Goal: Entertainment & Leisure: Browse casually

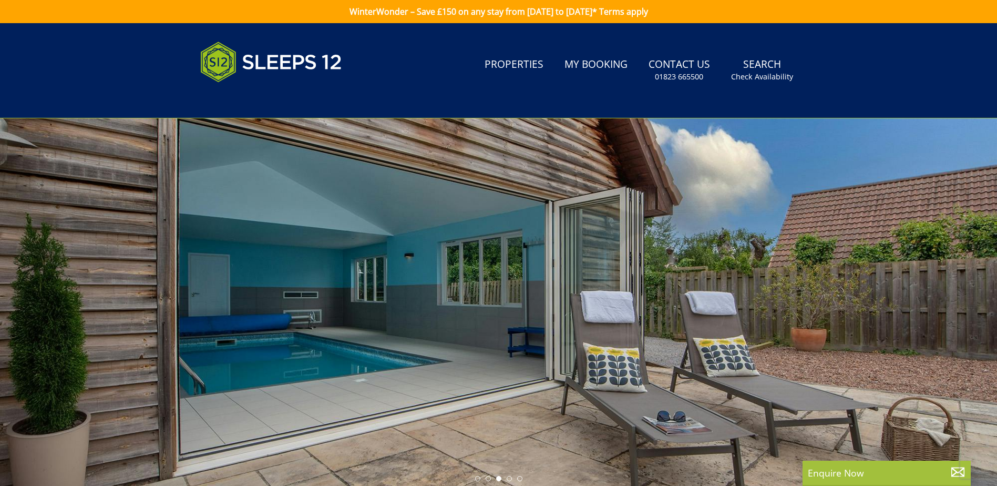
click at [963, 240] on div at bounding box center [498, 302] width 997 height 368
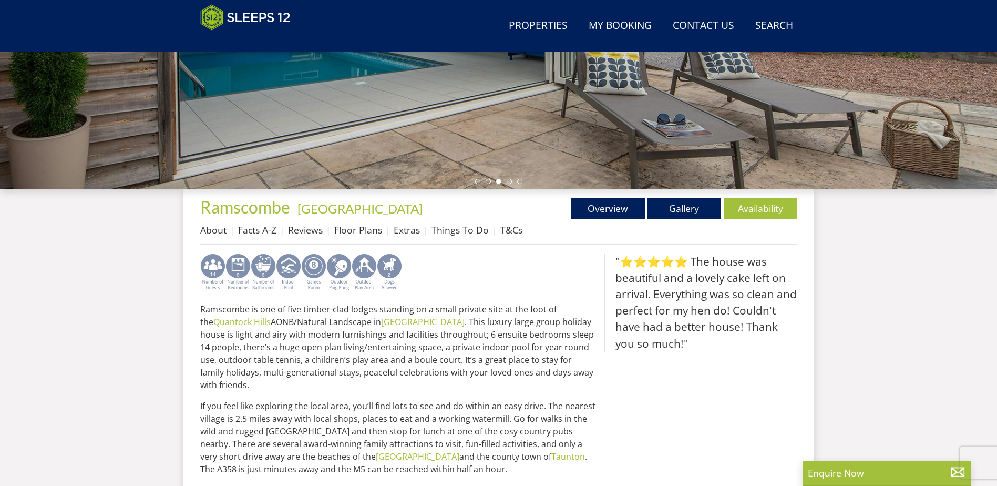
scroll to position [272, 0]
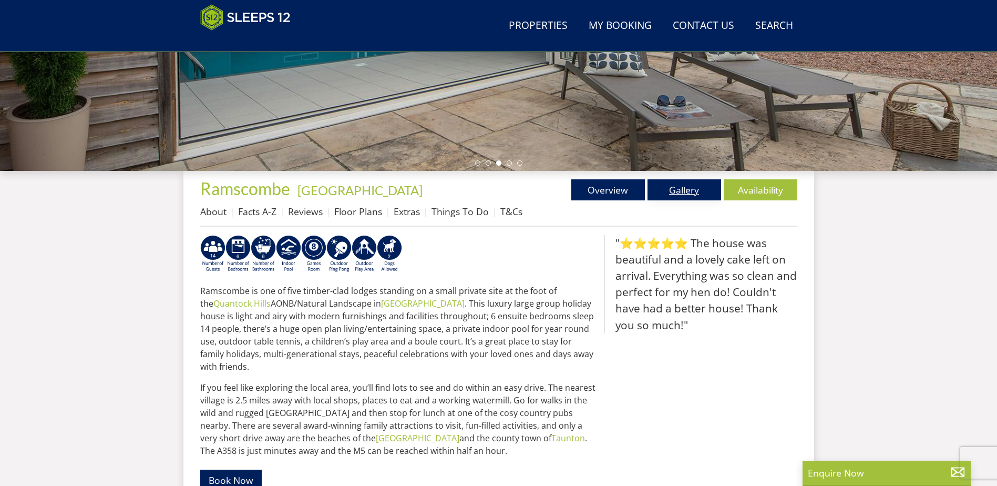
click at [677, 187] on link "Gallery" at bounding box center [684, 189] width 74 height 21
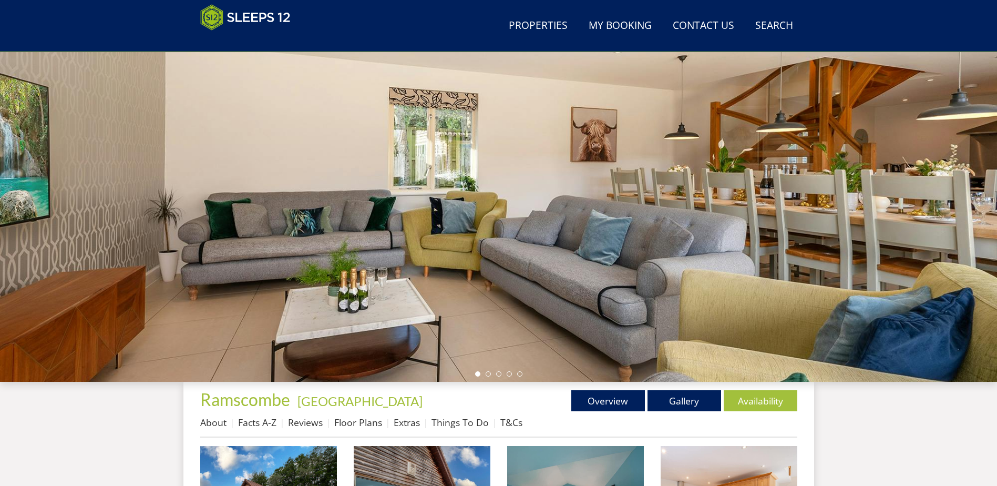
scroll to position [167, 0]
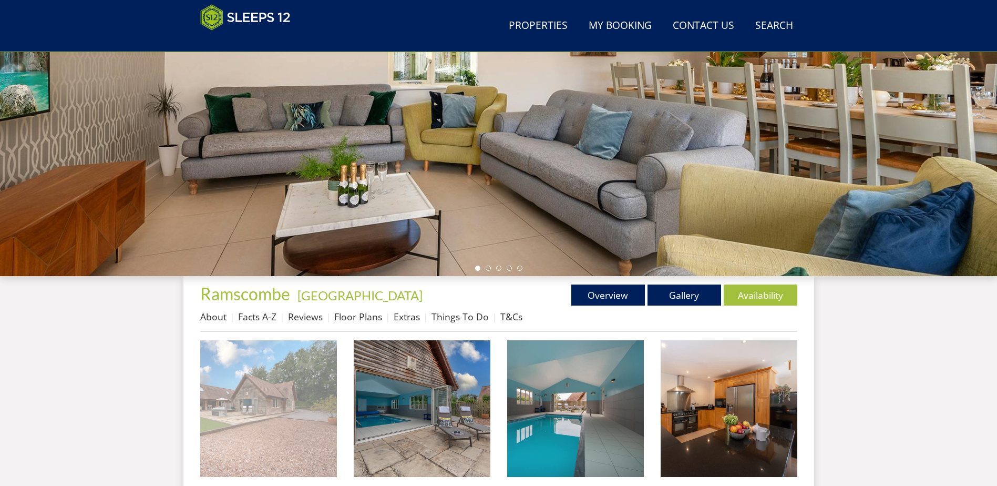
click at [256, 407] on img at bounding box center [268, 408] width 137 height 137
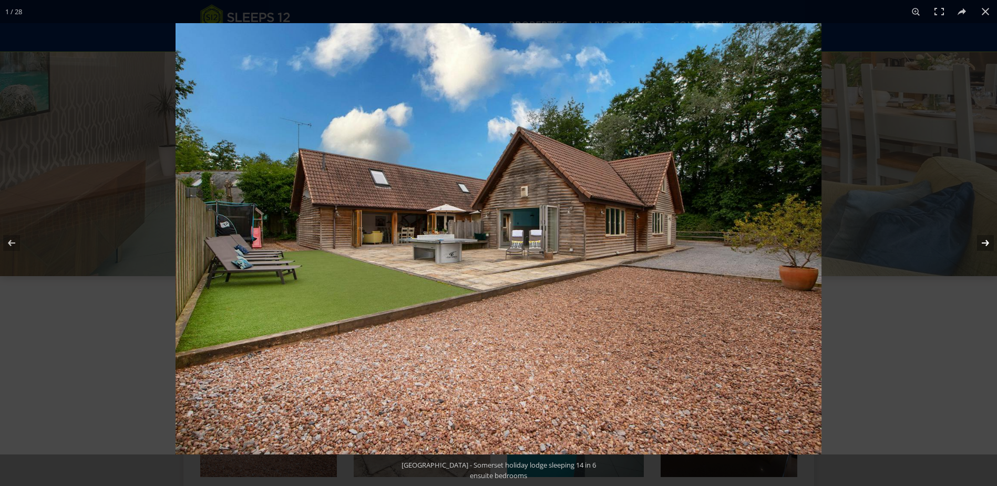
click at [984, 244] on button at bounding box center [978, 242] width 37 height 53
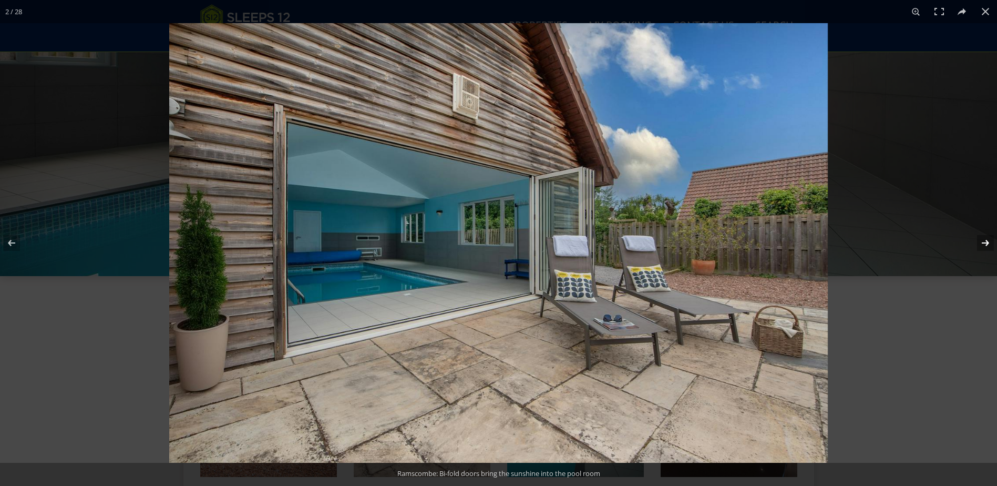
click at [984, 244] on button at bounding box center [978, 242] width 37 height 53
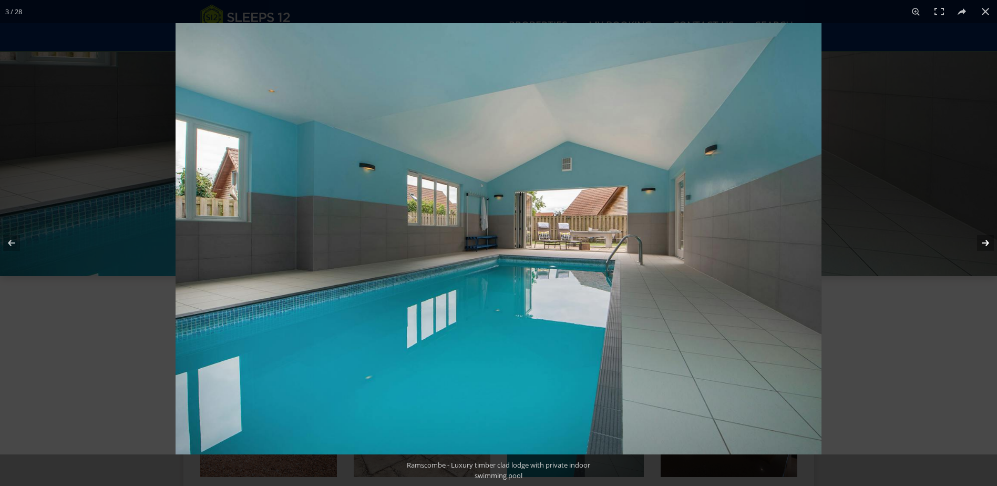
click at [984, 244] on button at bounding box center [978, 242] width 37 height 53
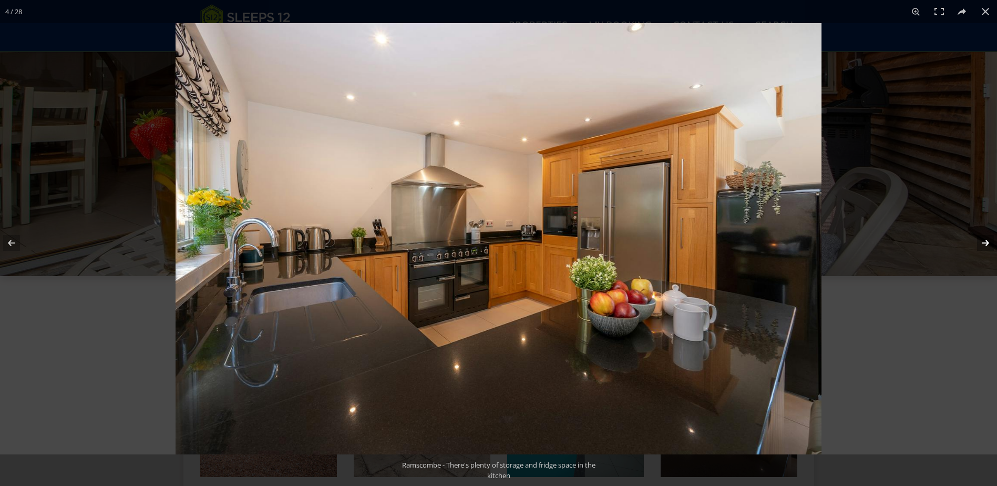
click at [984, 242] on button at bounding box center [978, 242] width 37 height 53
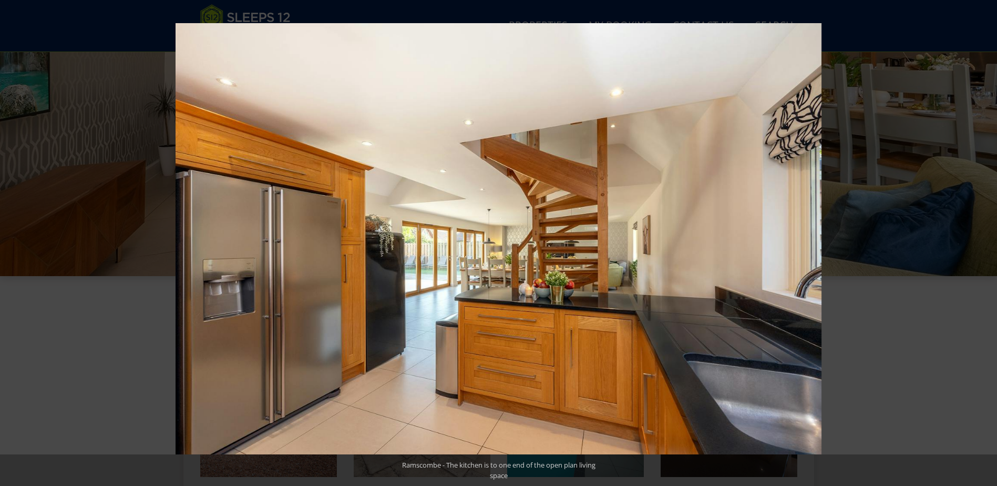
click at [986, 242] on button at bounding box center [978, 242] width 37 height 53
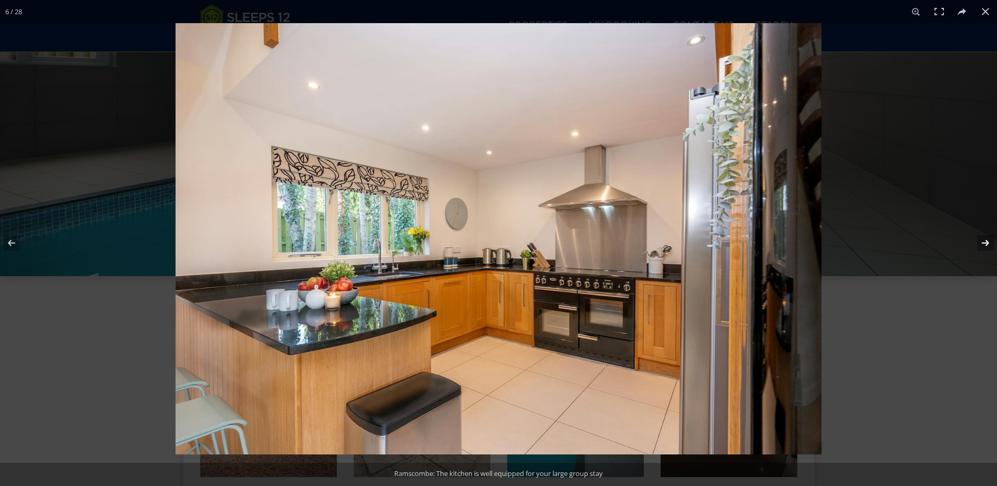
click at [985, 244] on button at bounding box center [978, 242] width 37 height 53
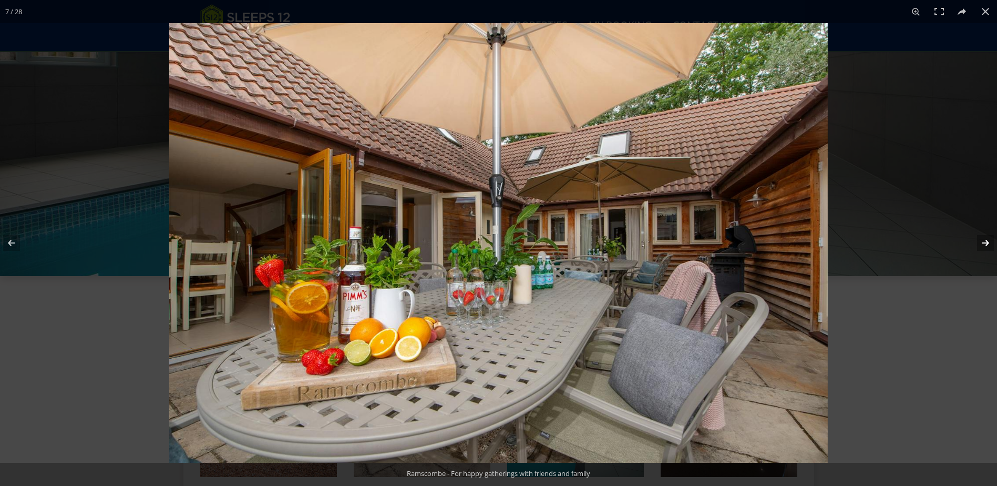
click at [985, 244] on button at bounding box center [978, 242] width 37 height 53
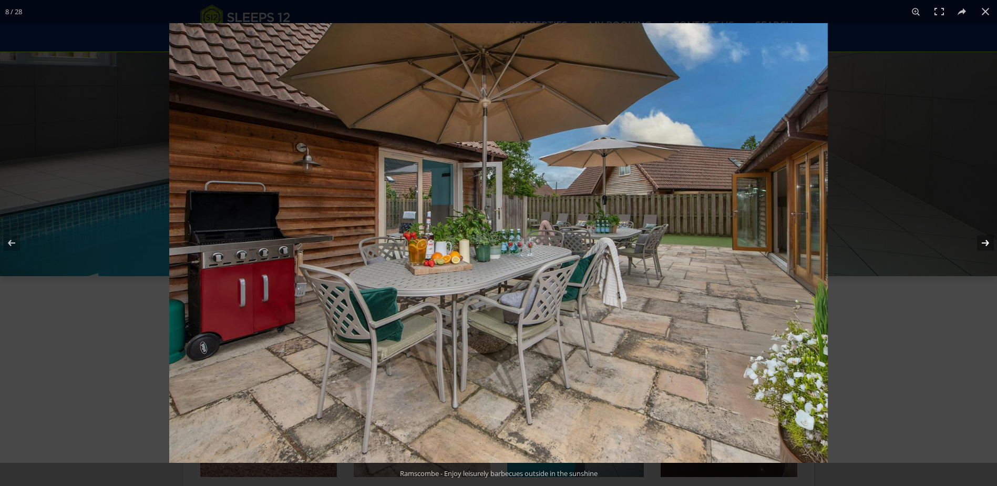
click at [985, 244] on button at bounding box center [978, 242] width 37 height 53
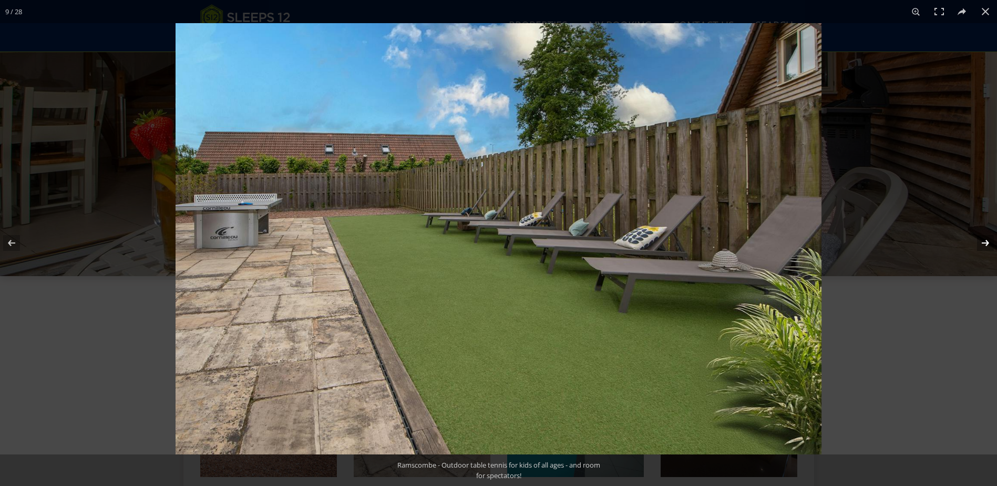
click at [985, 244] on button at bounding box center [978, 242] width 37 height 53
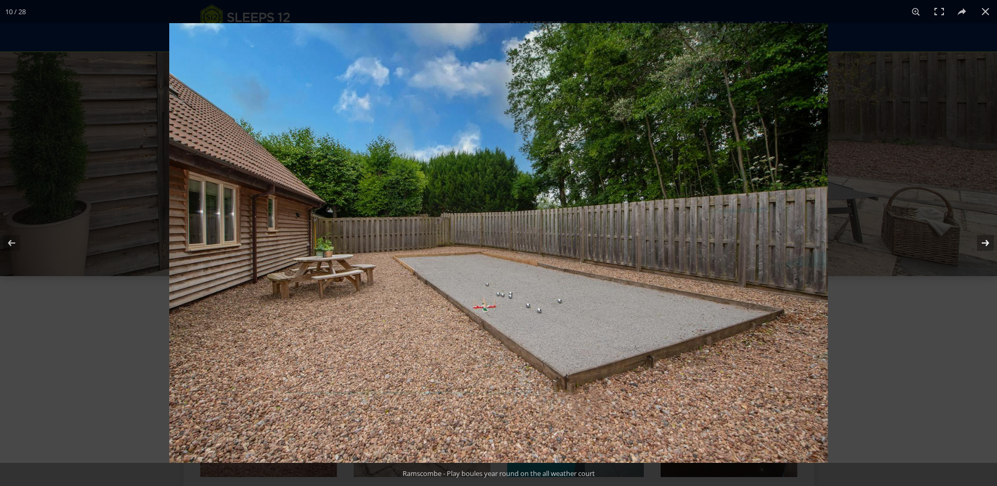
click at [987, 242] on button at bounding box center [978, 242] width 37 height 53
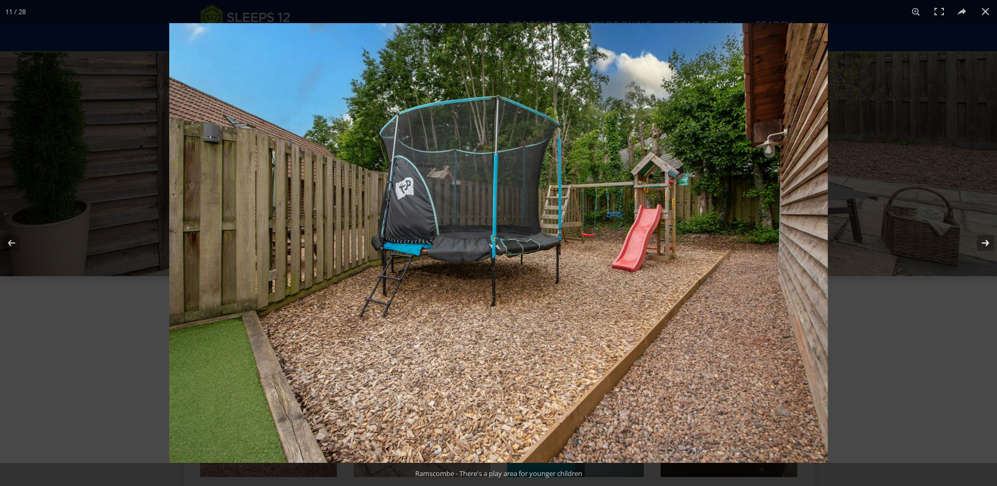
click at [985, 243] on button at bounding box center [978, 242] width 37 height 53
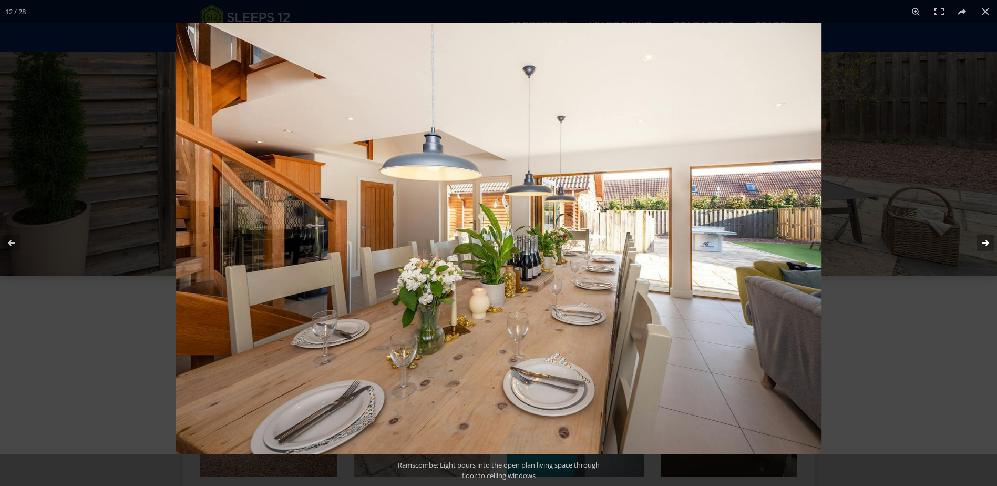
click at [985, 243] on button at bounding box center [978, 242] width 37 height 53
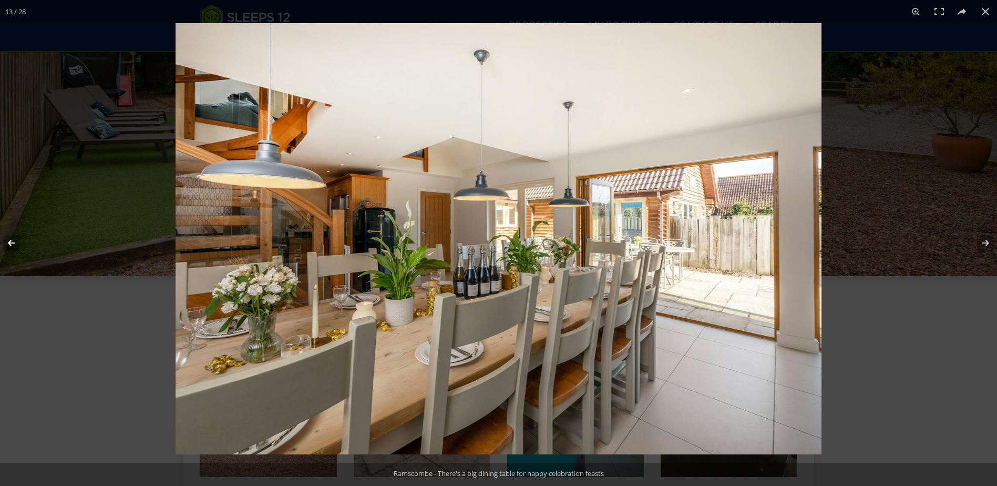
click at [12, 245] on button at bounding box center [18, 242] width 37 height 53
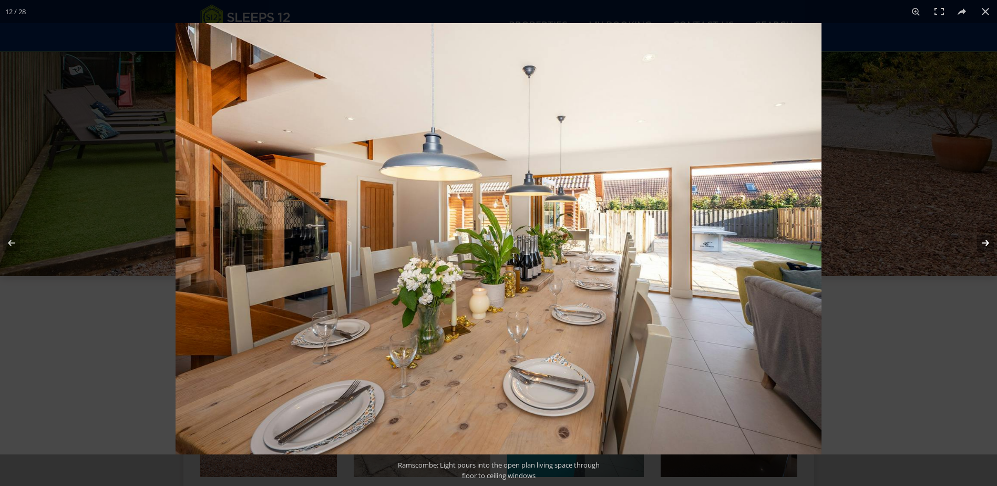
click at [984, 242] on button at bounding box center [978, 242] width 37 height 53
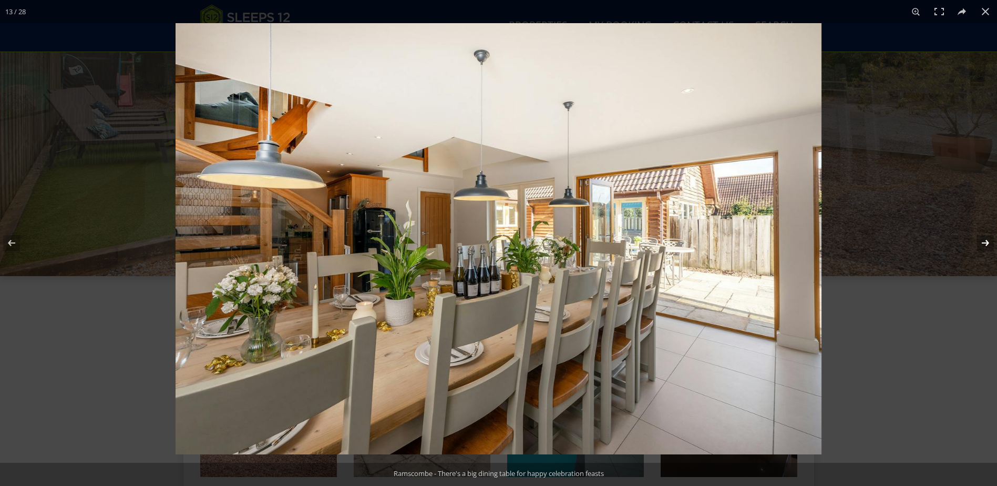
click at [984, 242] on button at bounding box center [978, 242] width 37 height 53
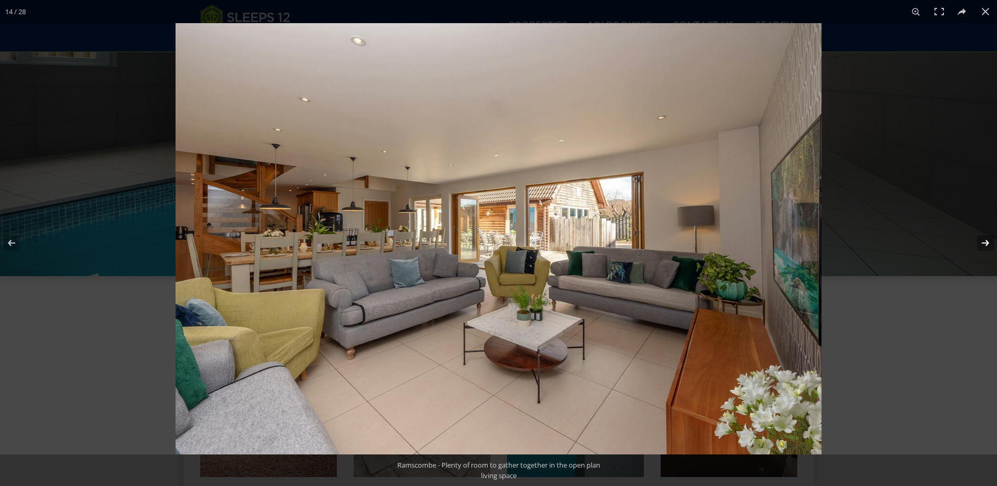
click at [984, 241] on button at bounding box center [978, 242] width 37 height 53
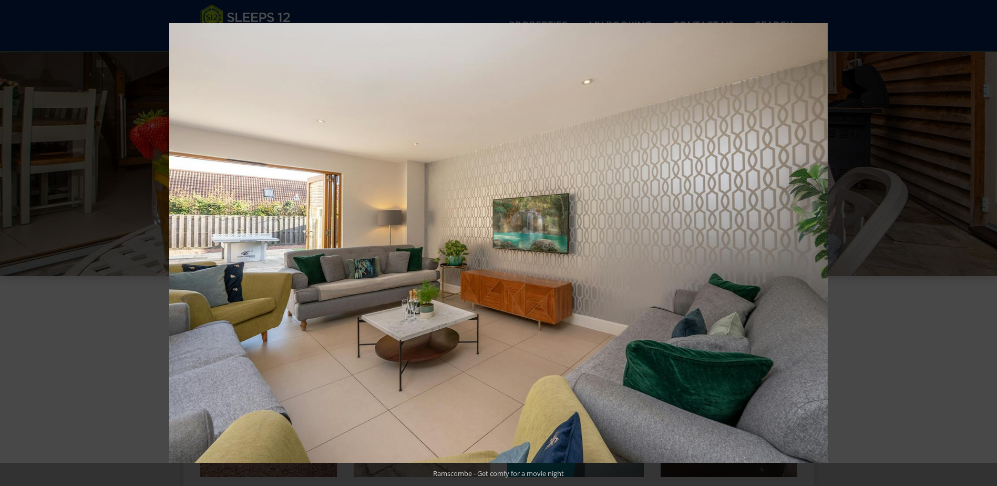
click at [984, 241] on button at bounding box center [978, 242] width 37 height 53
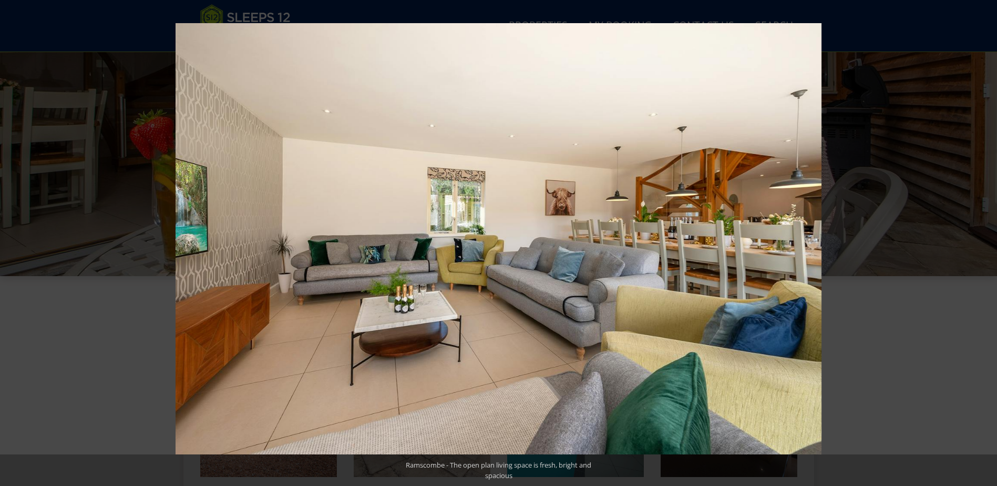
click at [984, 241] on button at bounding box center [978, 242] width 37 height 53
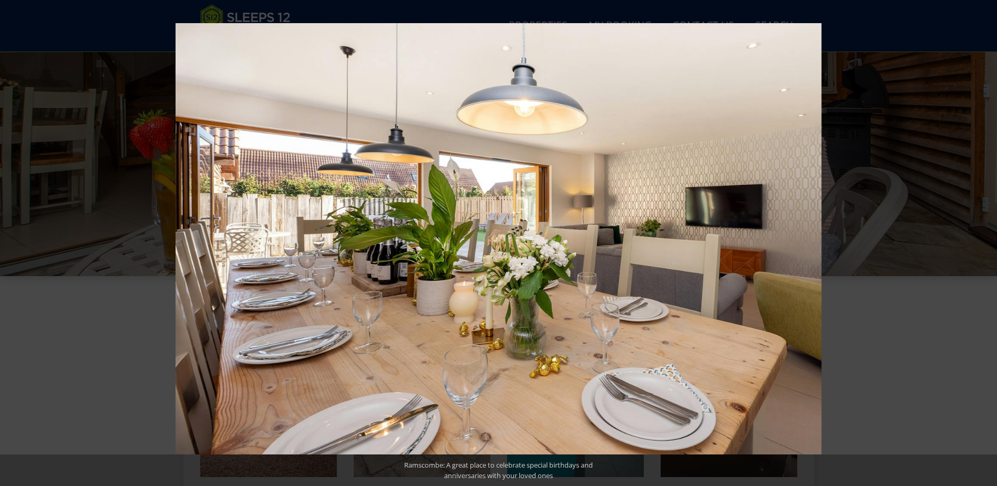
click at [984, 241] on button at bounding box center [978, 242] width 37 height 53
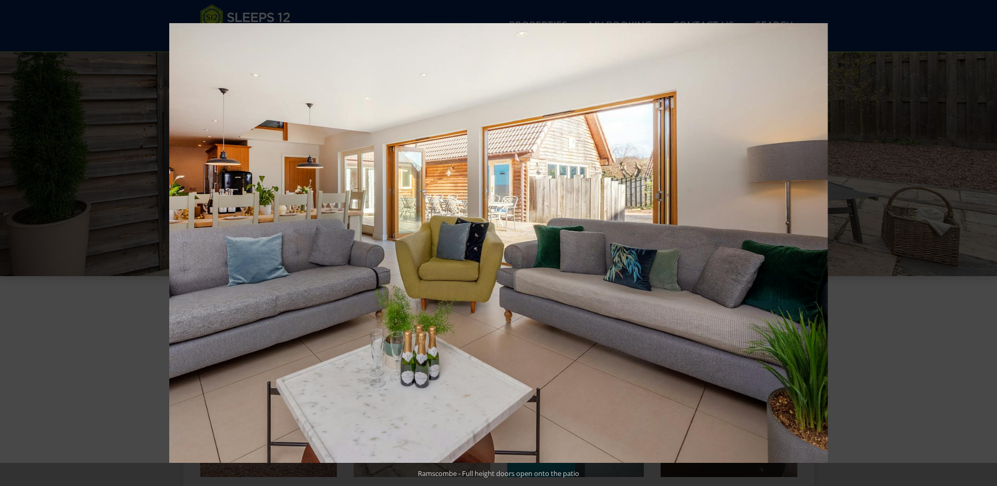
click at [984, 241] on button at bounding box center [978, 242] width 37 height 53
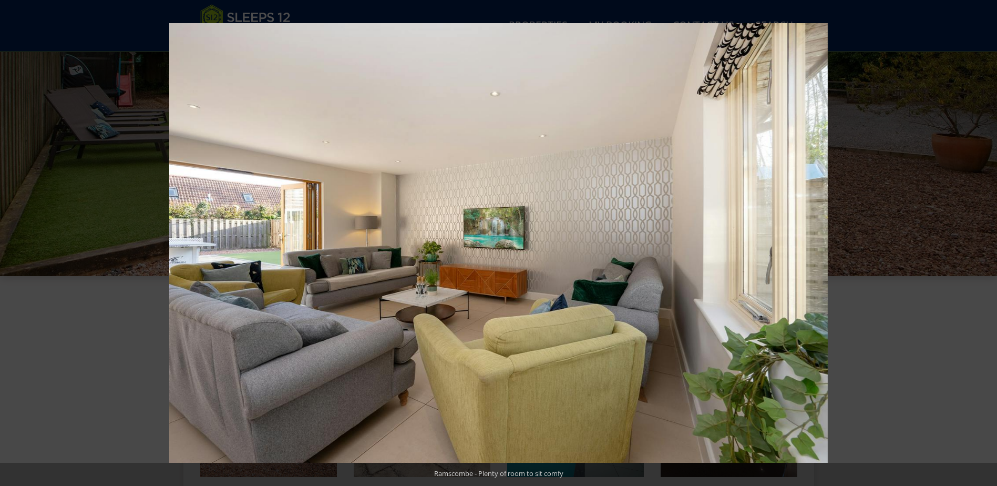
click at [984, 241] on button at bounding box center [978, 242] width 37 height 53
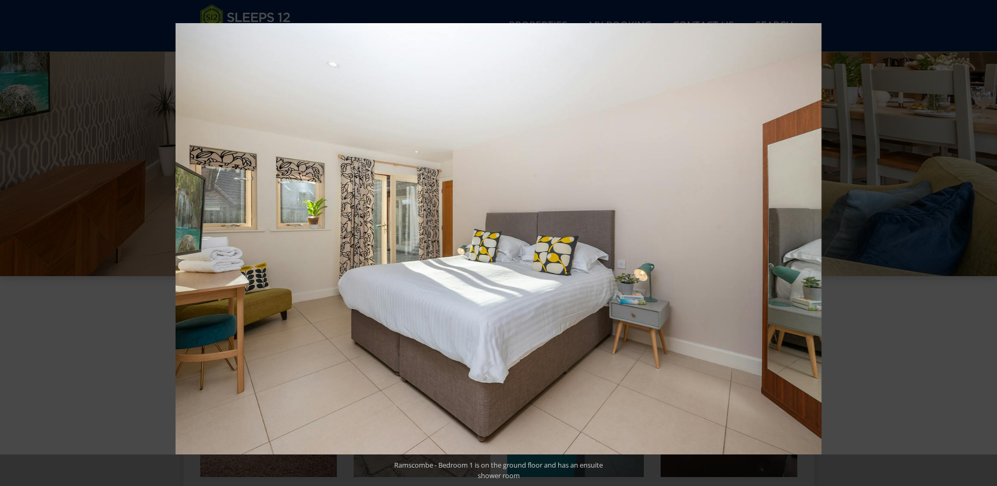
click at [987, 242] on button at bounding box center [978, 242] width 37 height 53
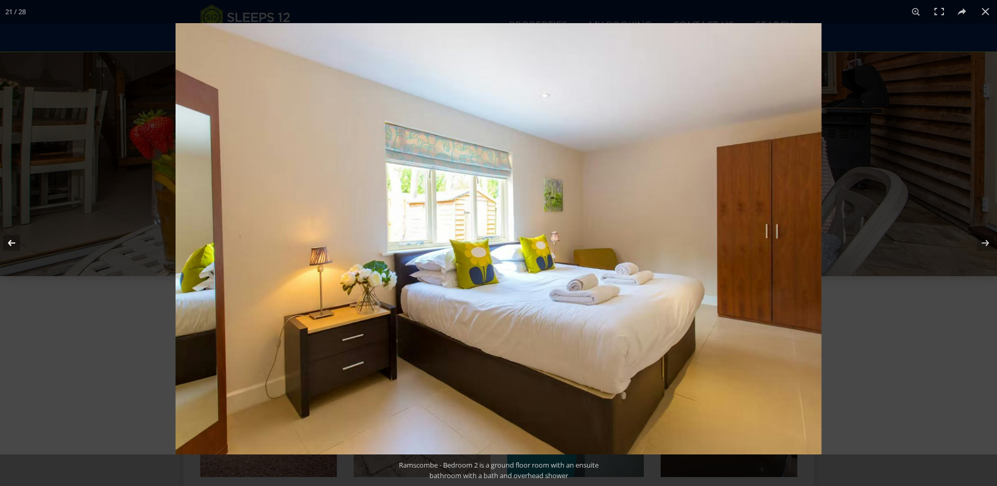
click at [12, 242] on button at bounding box center [18, 242] width 37 height 53
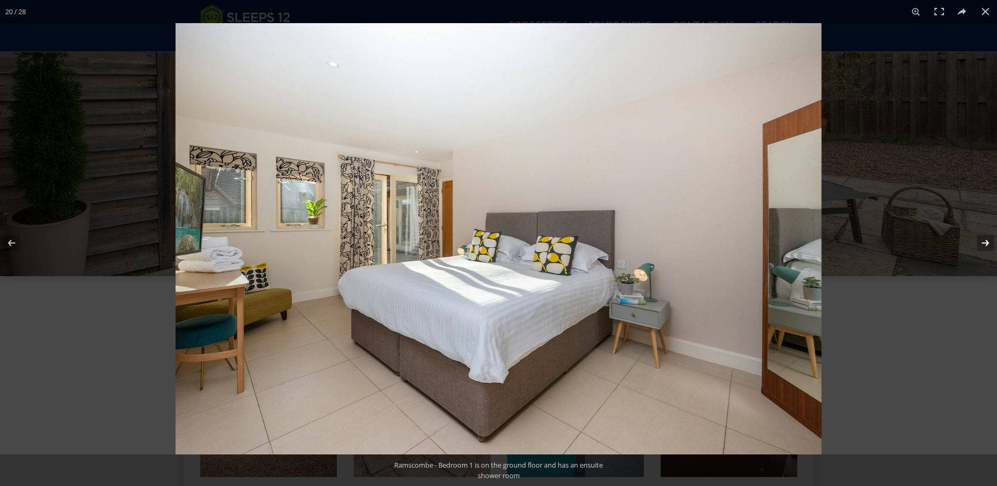
click at [985, 241] on button at bounding box center [978, 242] width 37 height 53
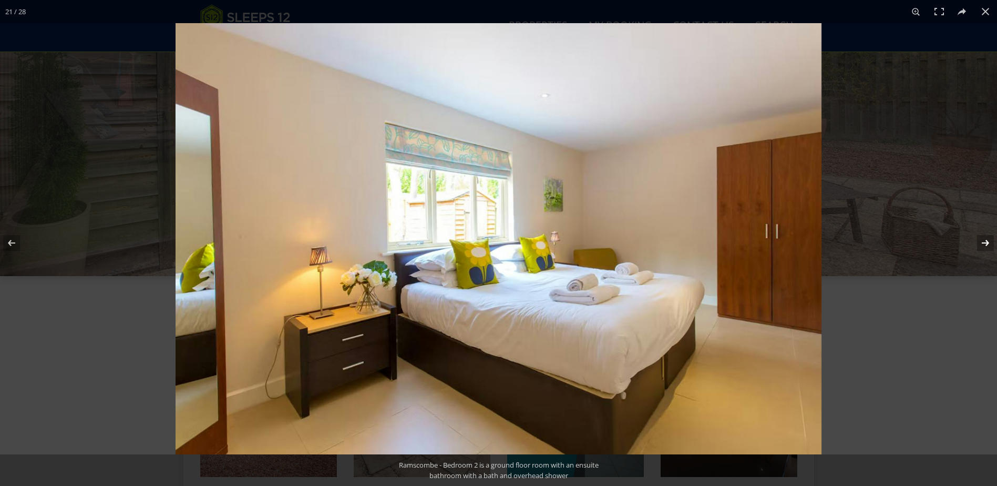
click at [986, 240] on button at bounding box center [978, 242] width 37 height 53
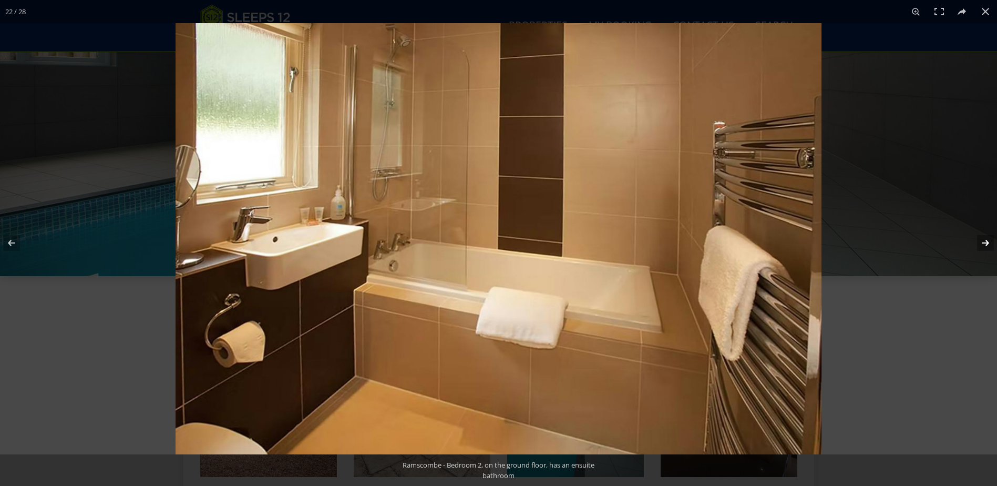
click at [985, 241] on button at bounding box center [978, 242] width 37 height 53
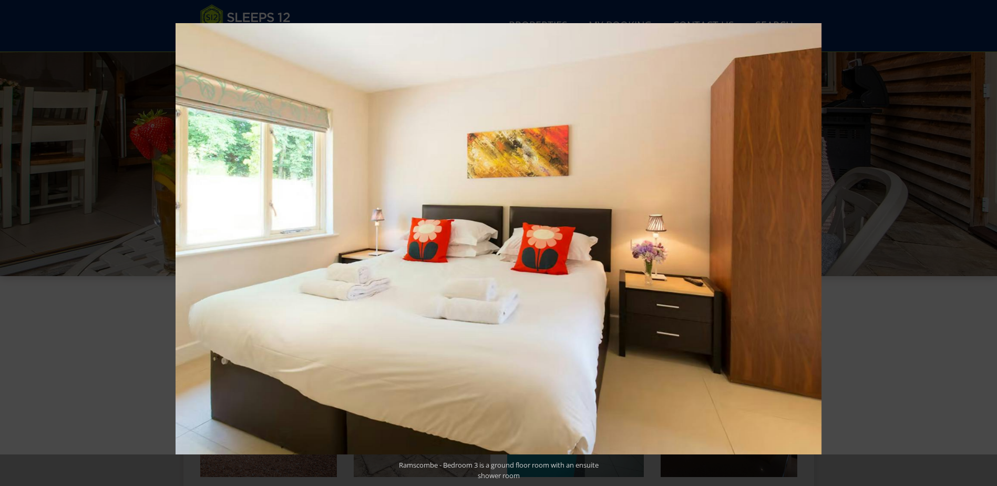
click at [985, 241] on button at bounding box center [978, 242] width 37 height 53
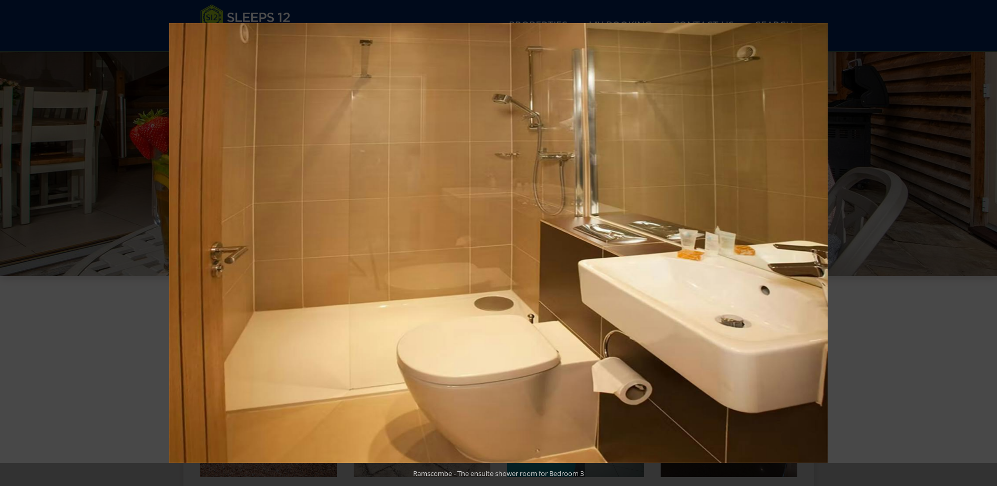
click at [985, 241] on button at bounding box center [978, 242] width 37 height 53
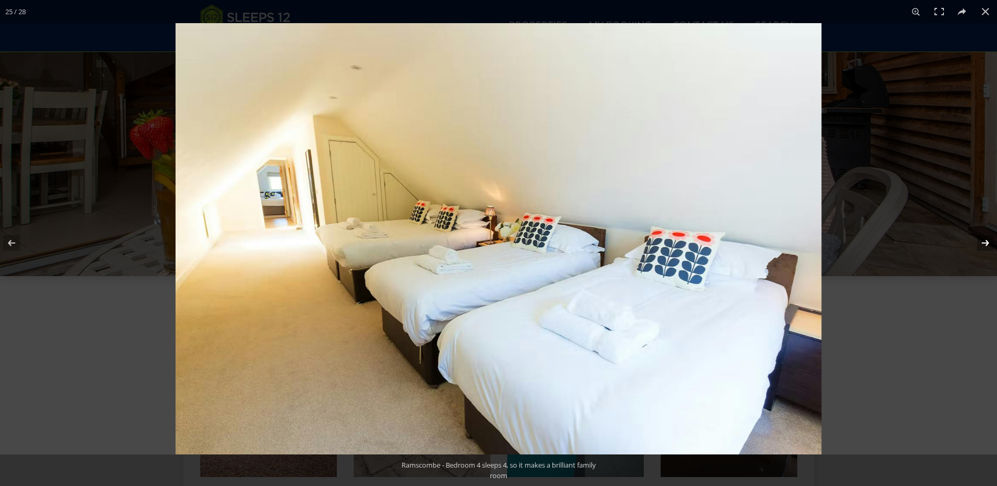
click at [985, 243] on button at bounding box center [978, 242] width 37 height 53
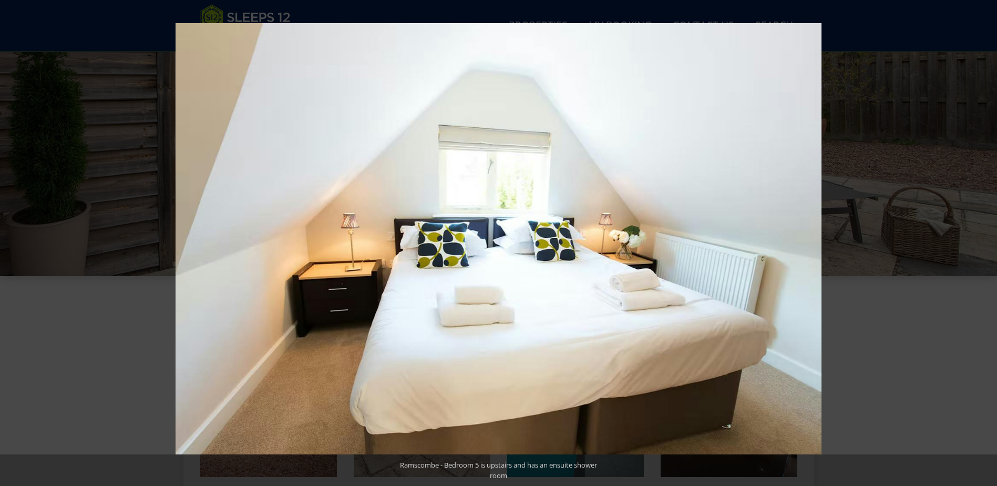
click at [985, 243] on button at bounding box center [978, 242] width 37 height 53
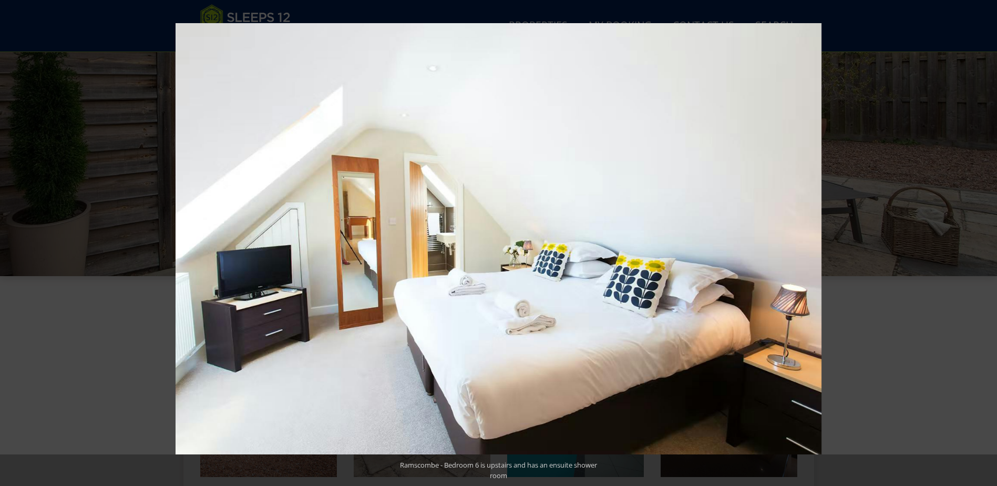
click at [985, 243] on button at bounding box center [978, 242] width 37 height 53
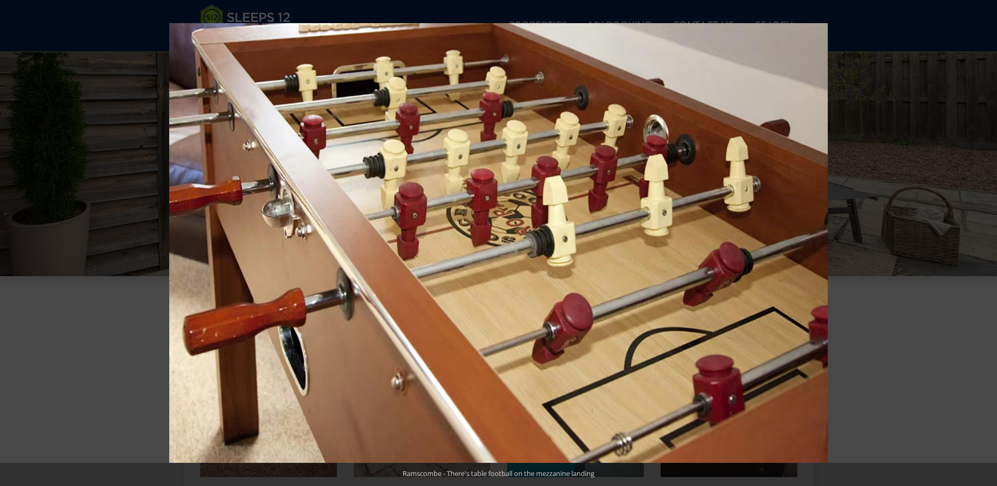
click at [985, 243] on button at bounding box center [978, 242] width 37 height 53
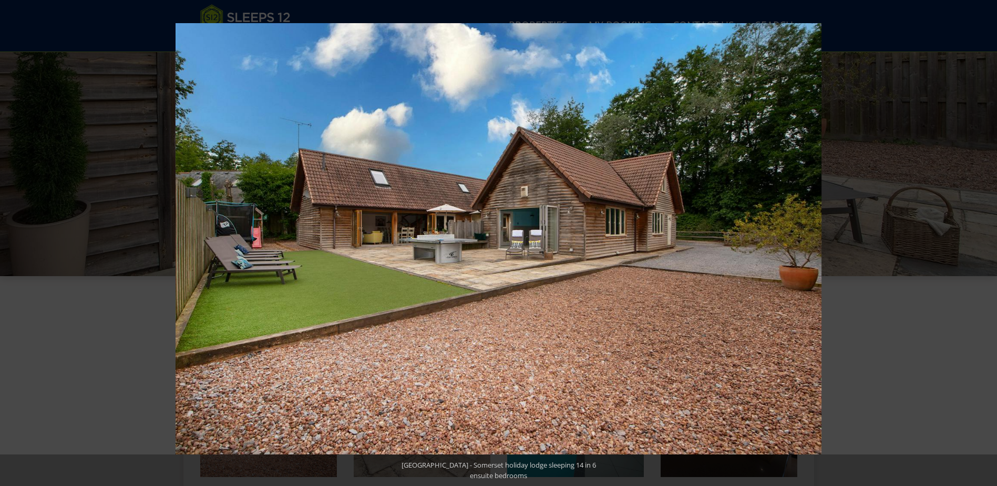
click at [985, 243] on button at bounding box center [978, 242] width 37 height 53
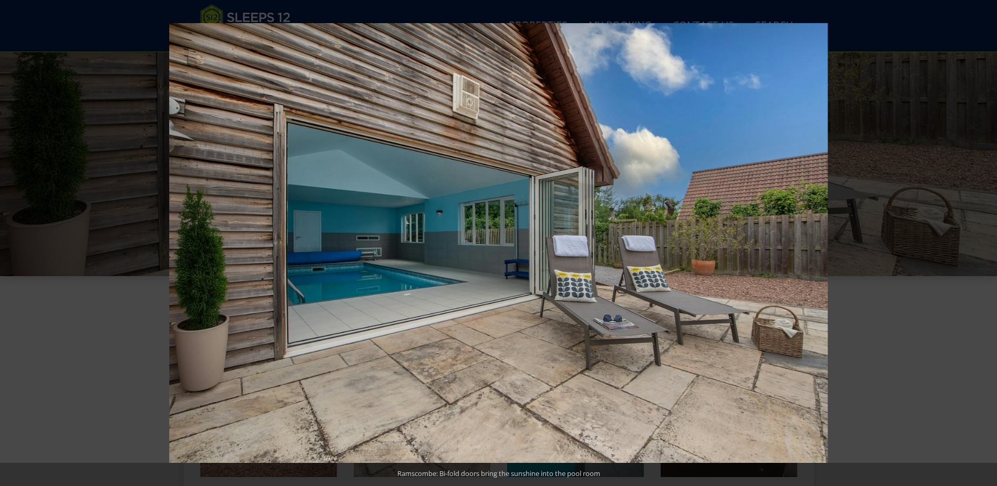
click at [985, 243] on button at bounding box center [978, 242] width 37 height 53
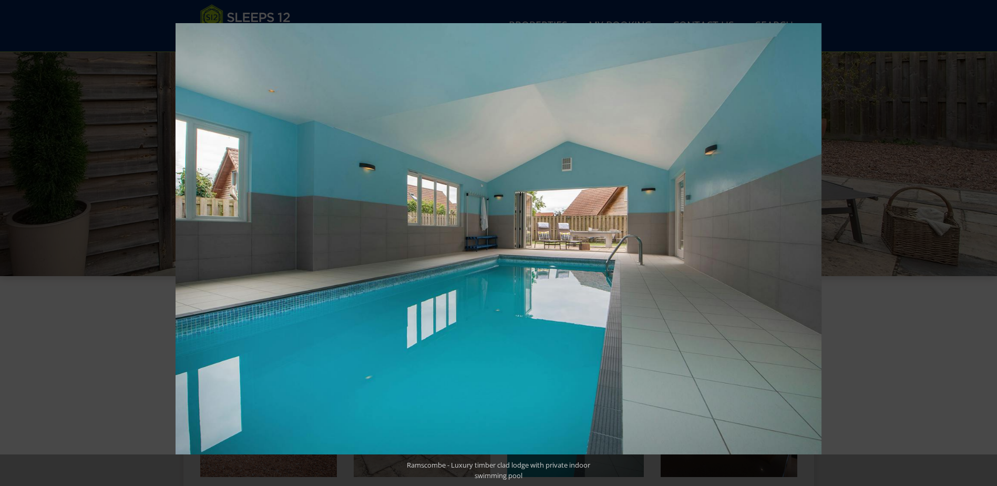
click at [985, 243] on button at bounding box center [978, 242] width 37 height 53
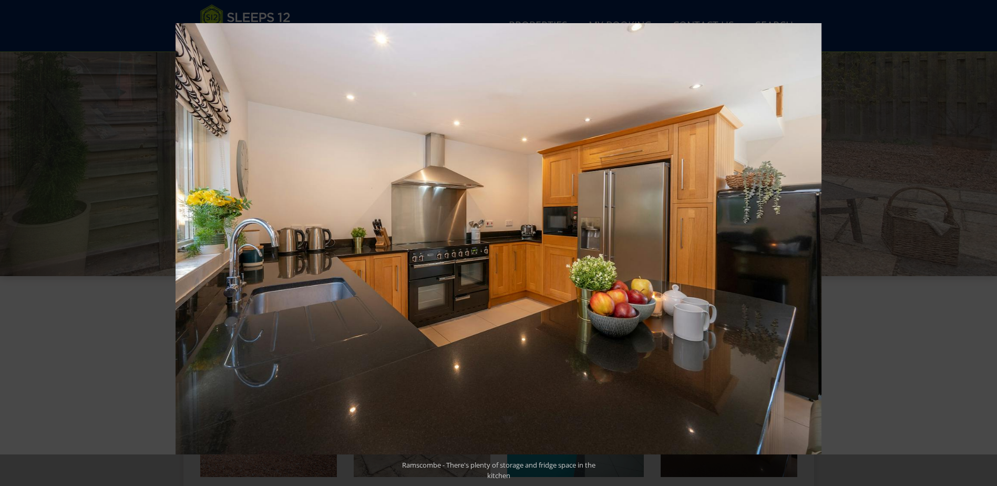
click at [985, 243] on button at bounding box center [978, 242] width 37 height 53
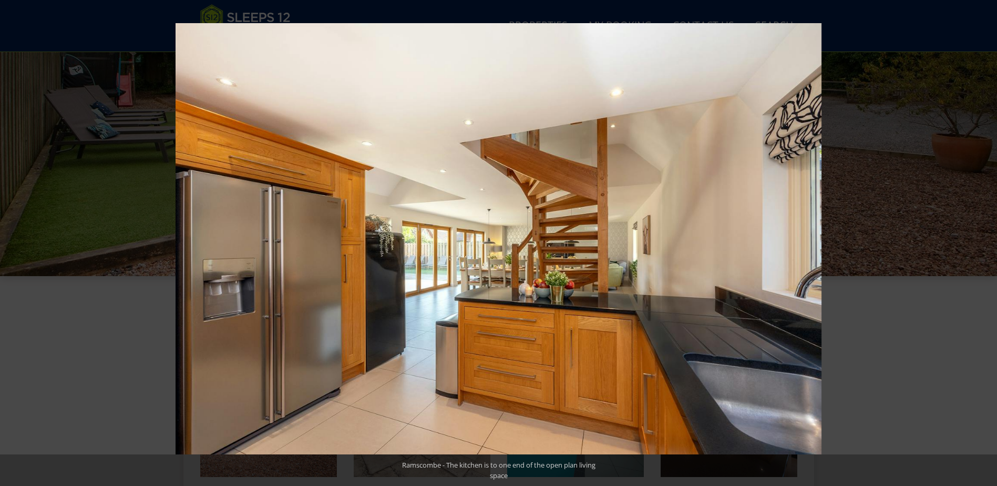
click at [985, 243] on button at bounding box center [978, 242] width 37 height 53
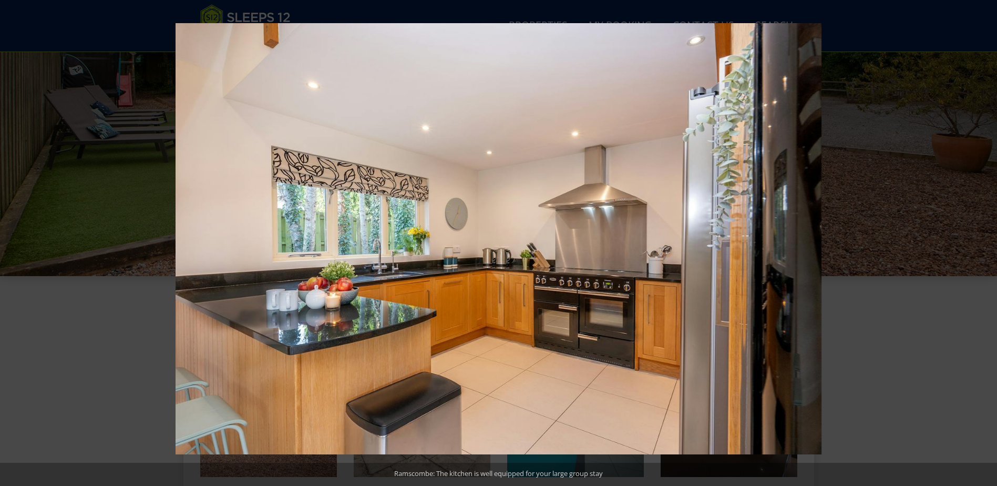
click at [985, 243] on button at bounding box center [978, 242] width 37 height 53
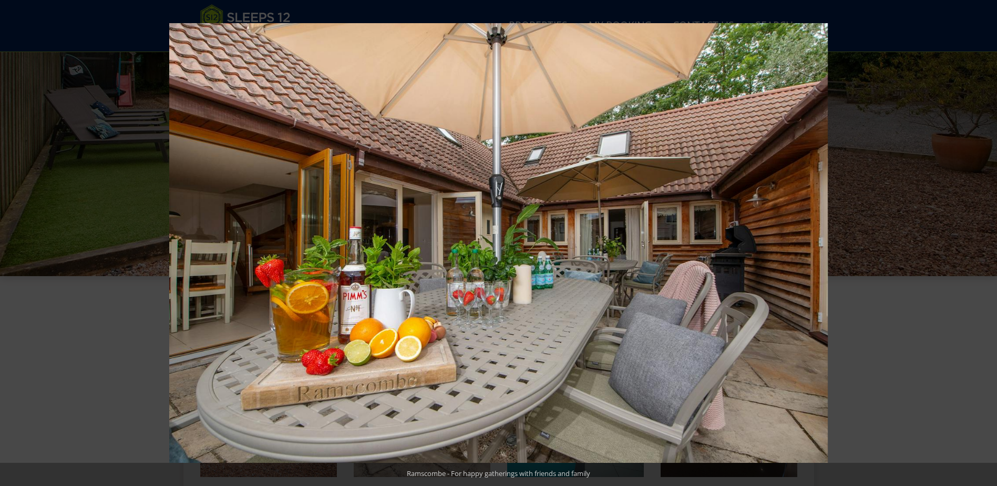
click at [985, 243] on button at bounding box center [978, 242] width 37 height 53
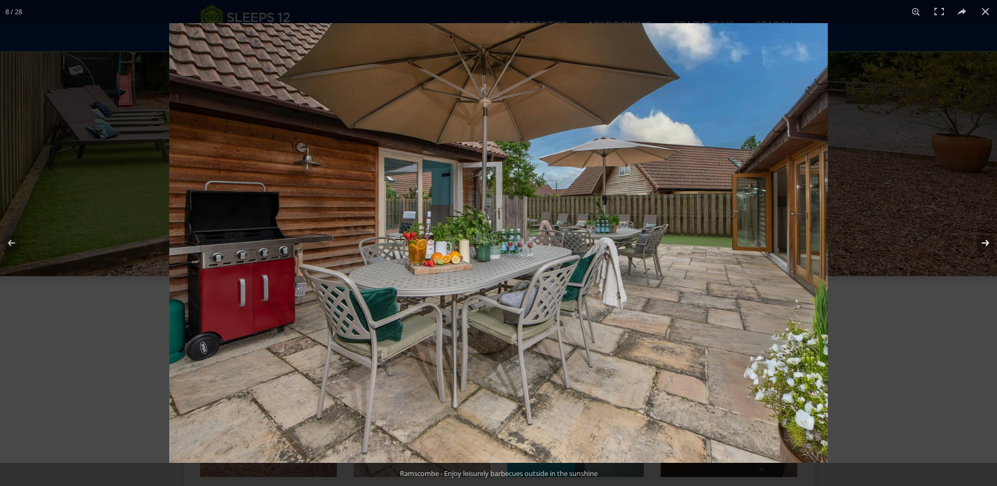
click at [985, 242] on button at bounding box center [978, 242] width 37 height 53
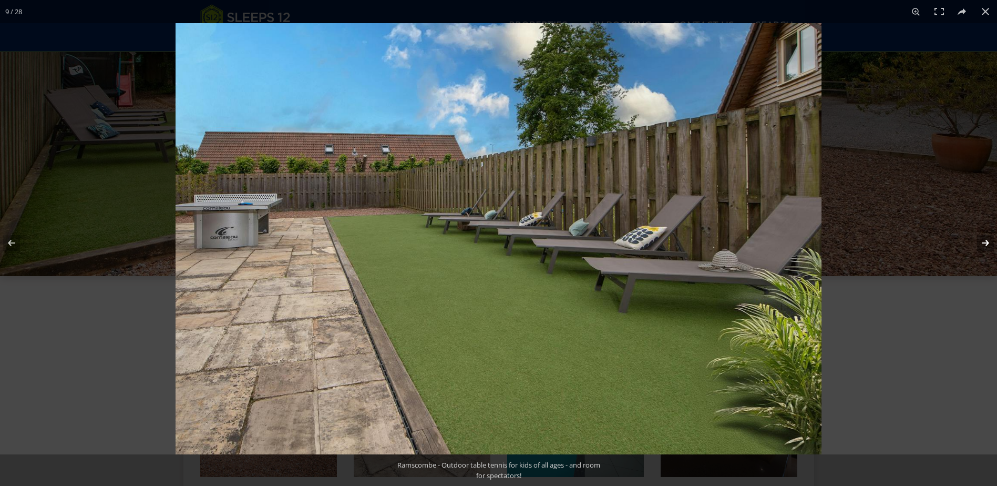
click at [986, 245] on button at bounding box center [978, 242] width 37 height 53
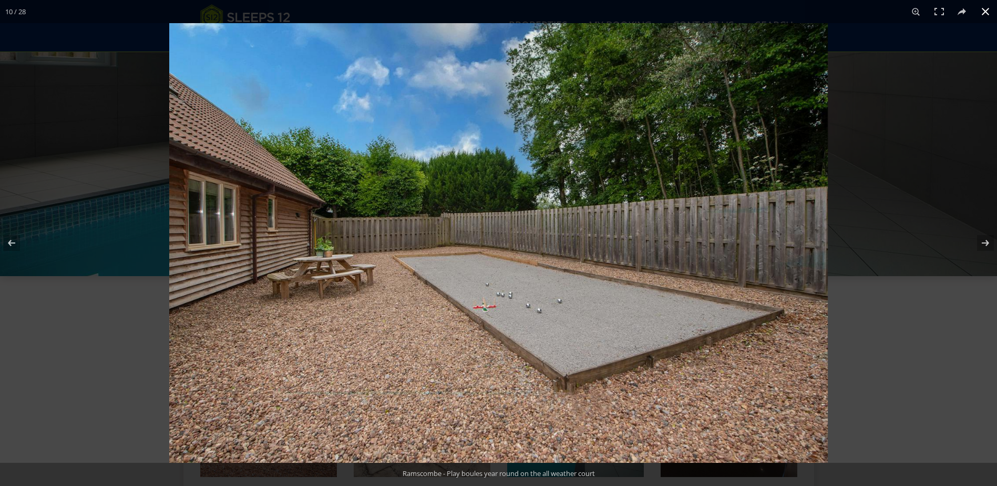
click at [982, 15] on button at bounding box center [985, 11] width 23 height 23
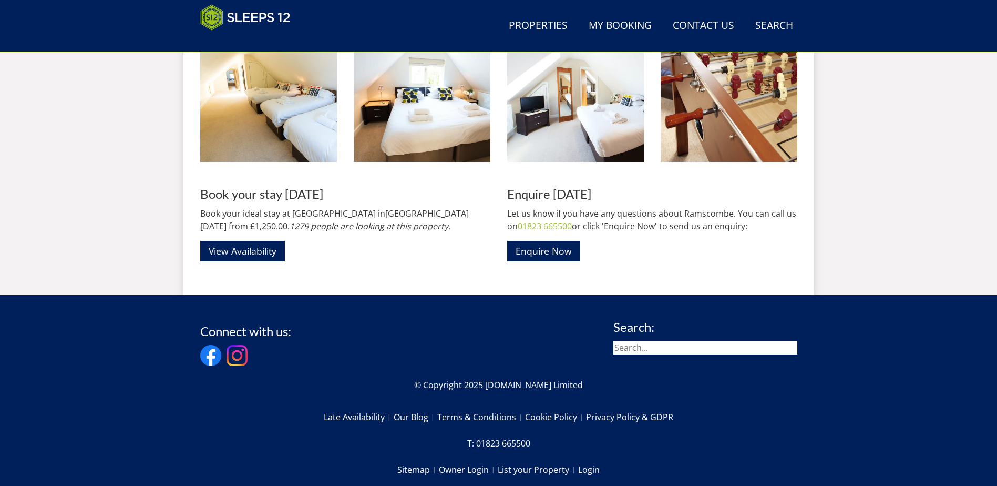
scroll to position [1428, 0]
